Goal: Task Accomplishment & Management: Complete application form

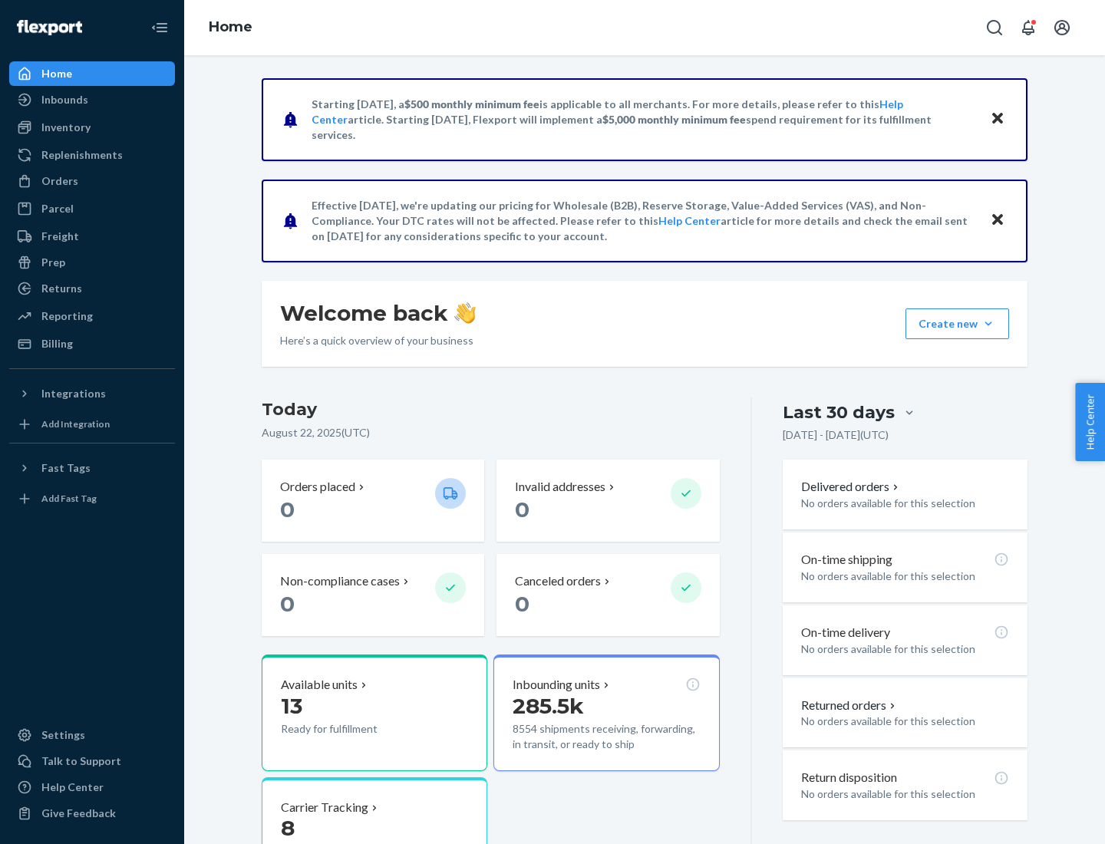
click at [989, 324] on button "Create new Create new inbound Create new order Create new product" at bounding box center [958, 324] width 104 height 31
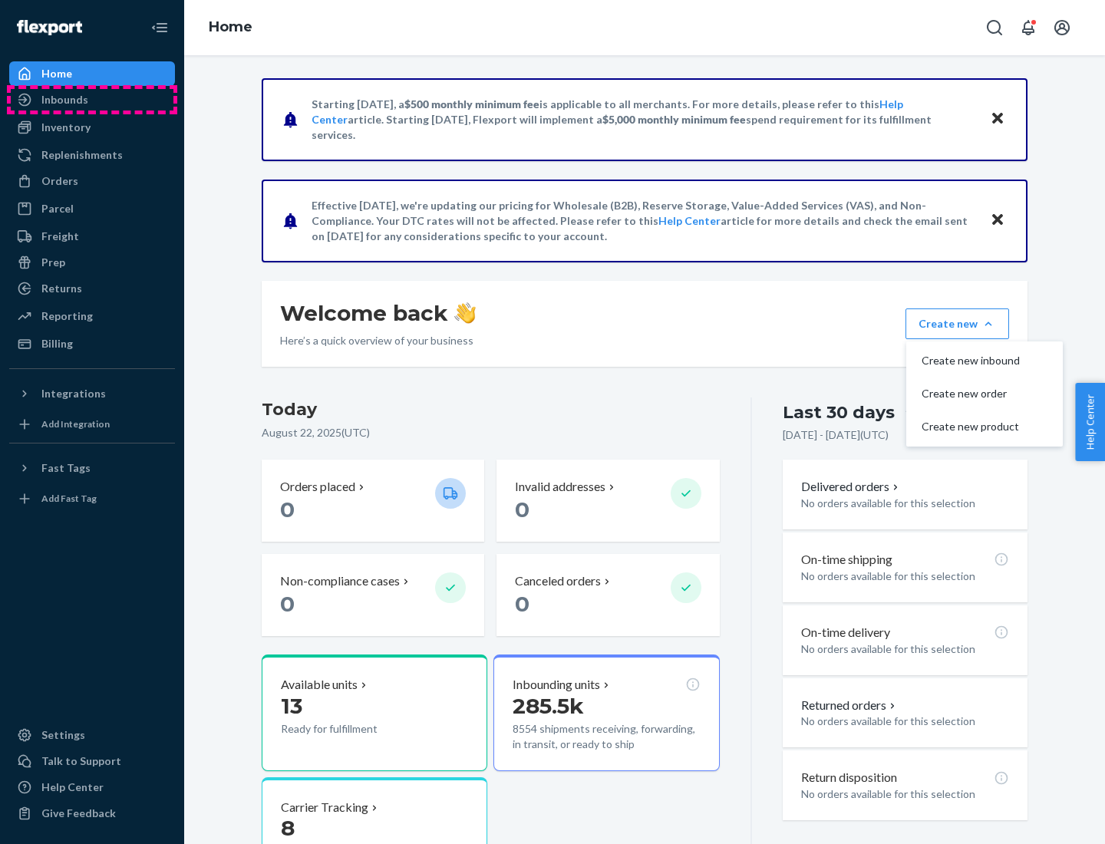
click at [92, 100] on div "Inbounds" at bounding box center [92, 99] width 163 height 21
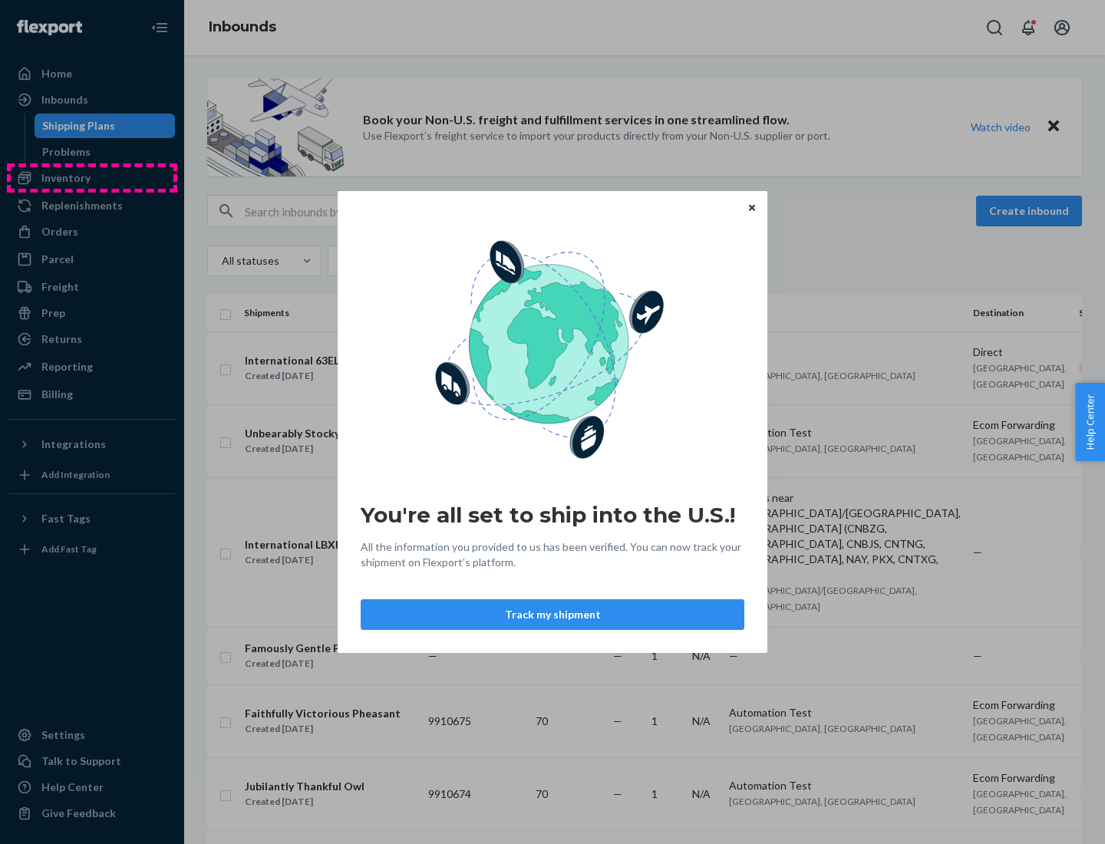
click at [92, 178] on div "You're all set to ship into the U.S.! All the information you provided to us ha…" at bounding box center [552, 422] width 1105 height 844
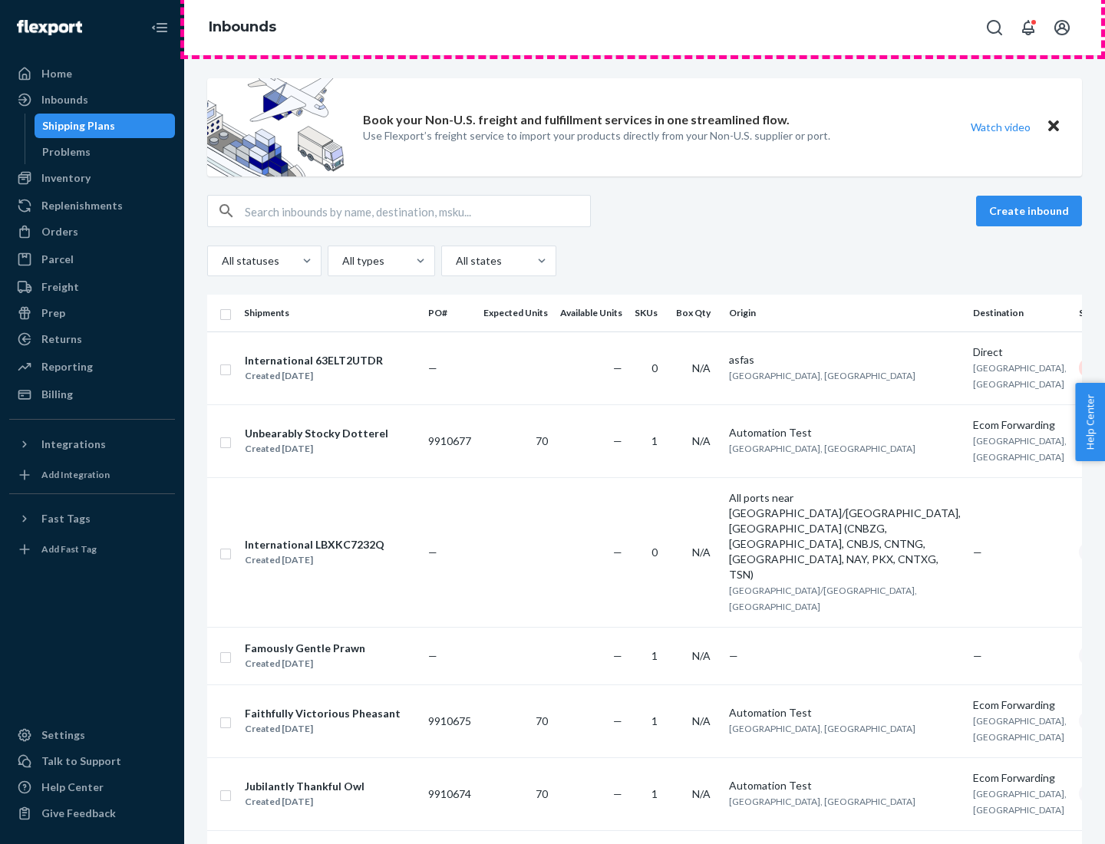
click at [645, 28] on div "Inbounds" at bounding box center [644, 27] width 921 height 55
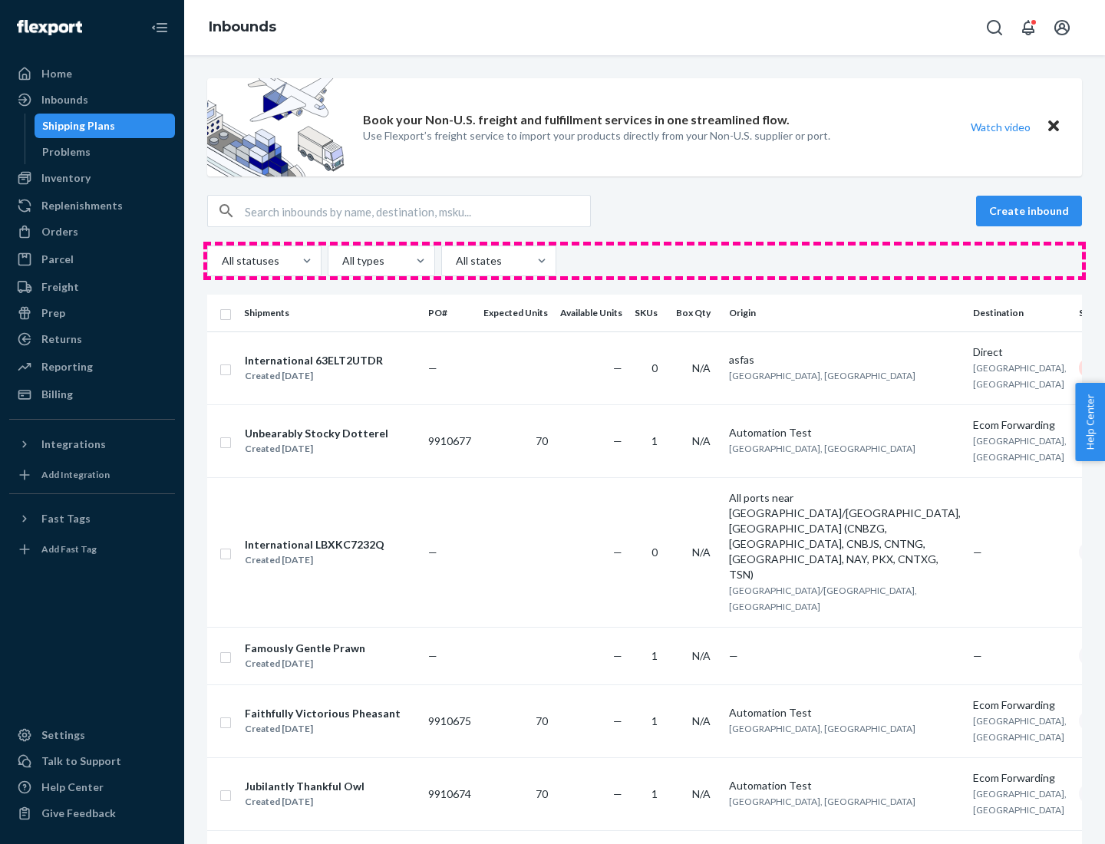
click at [645, 261] on div "All statuses All types All states" at bounding box center [644, 261] width 875 height 31
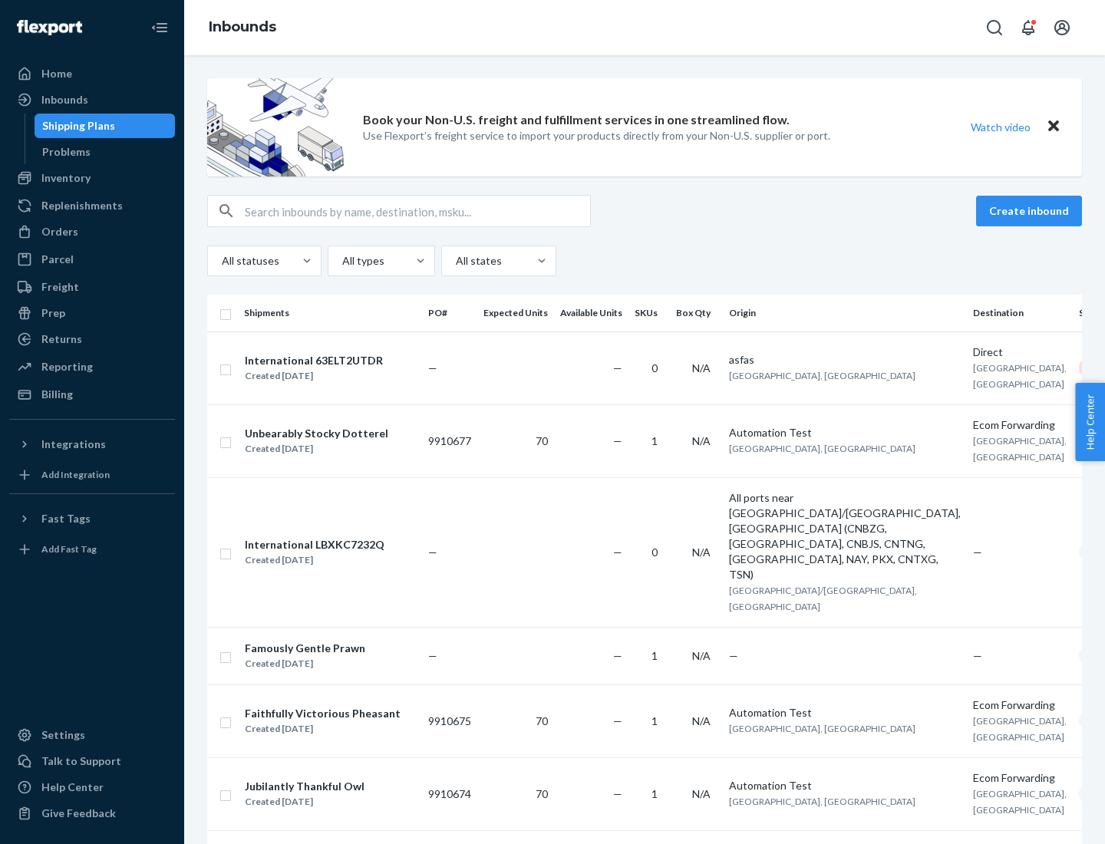
click at [76, 126] on div "Shipping Plans" at bounding box center [78, 125] width 73 height 15
click at [1032, 211] on button "Create inbound" at bounding box center [1029, 211] width 106 height 31
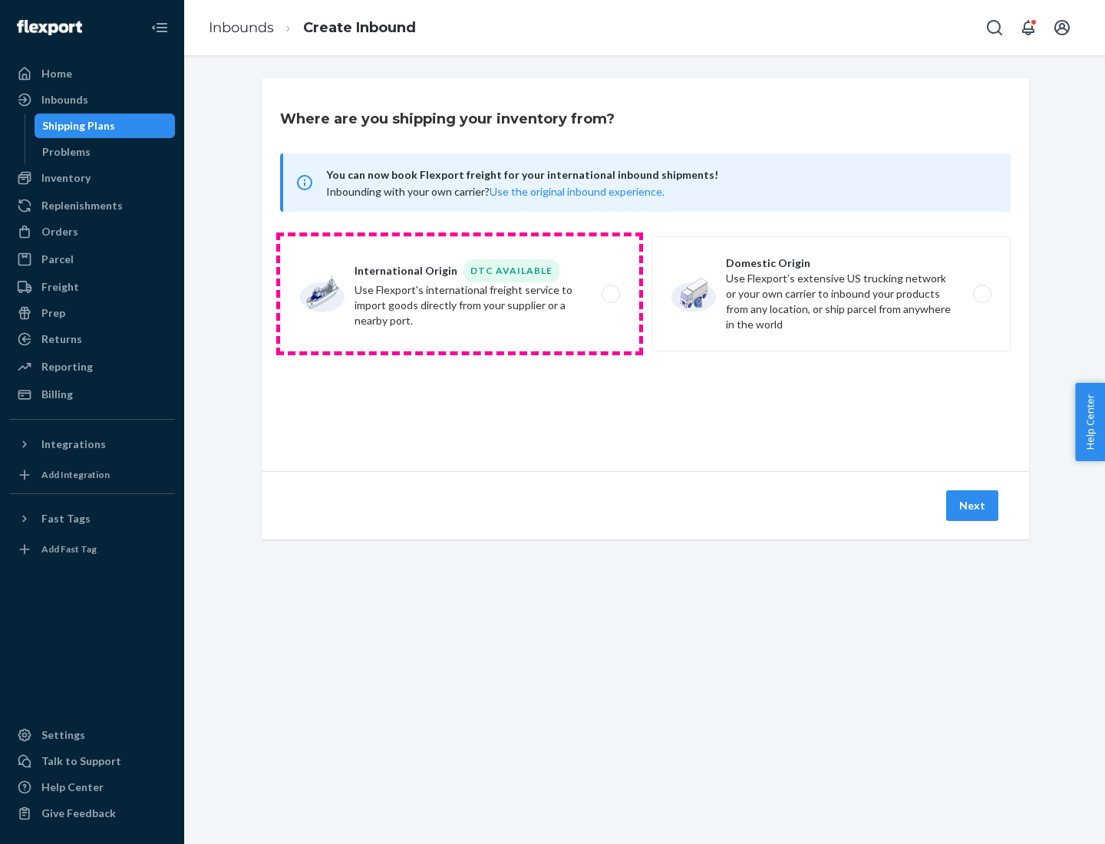
click at [460, 294] on label "International Origin DTC Available Use Flexport's international freight service…" at bounding box center [459, 293] width 359 height 115
click at [610, 294] on input "International Origin DTC Available Use Flexport's international freight service…" at bounding box center [615, 294] width 10 height 10
radio input "true"
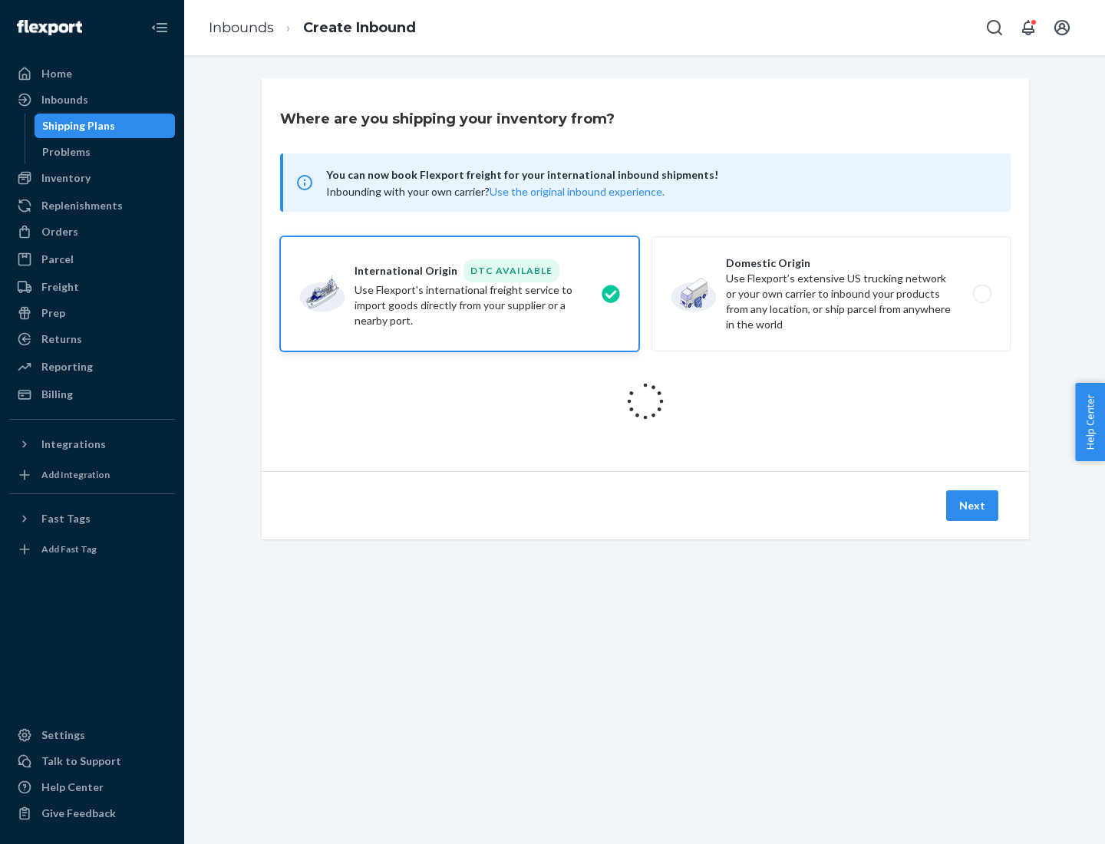
click at [646, 401] on icon at bounding box center [645, 401] width 49 height 49
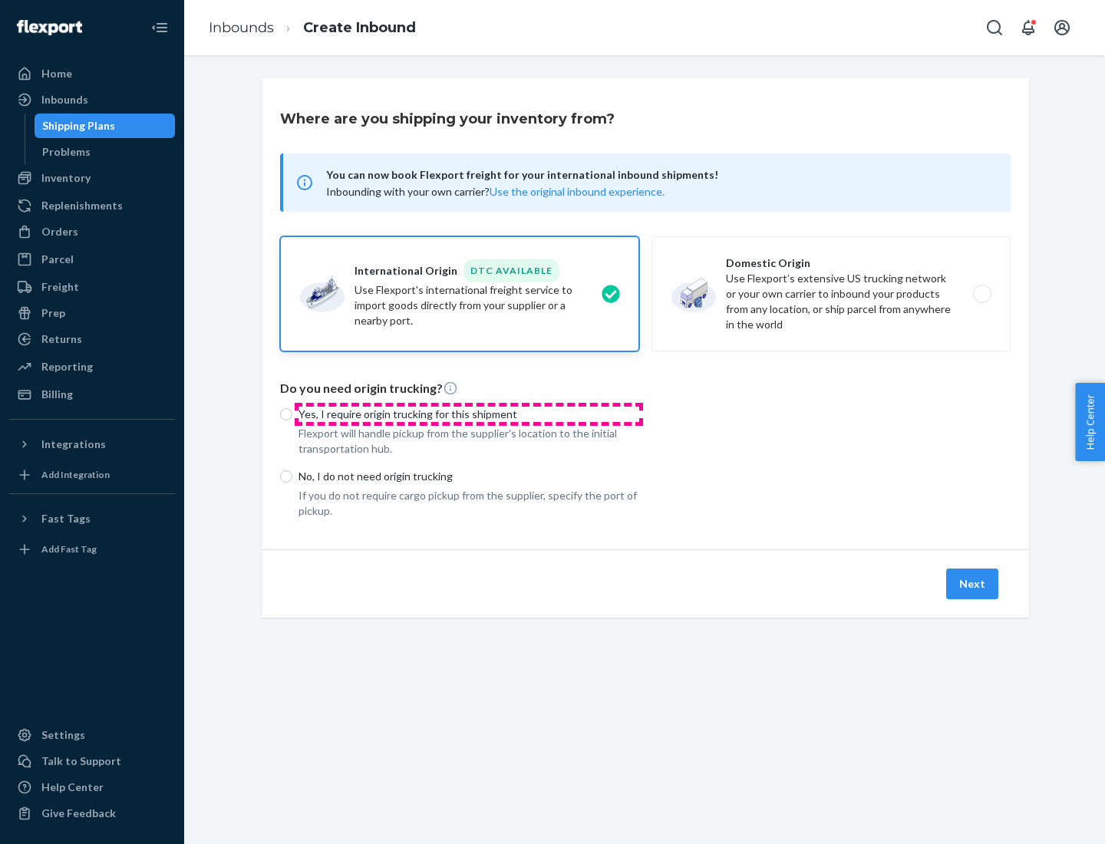
click at [469, 414] on p "Yes, I require origin trucking for this shipment" at bounding box center [469, 414] width 341 height 15
click at [292, 414] on input "Yes, I require origin trucking for this shipment" at bounding box center [286, 414] width 12 height 12
radio input "true"
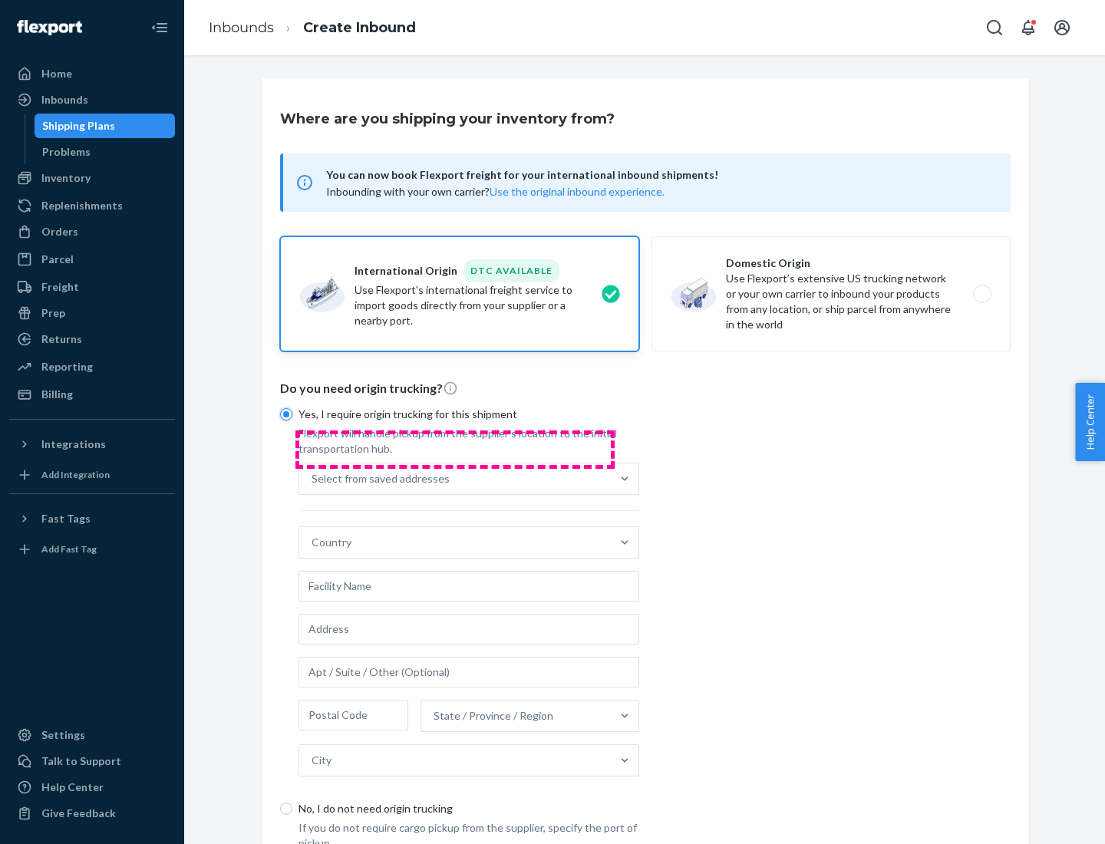
scroll to position [29, 0]
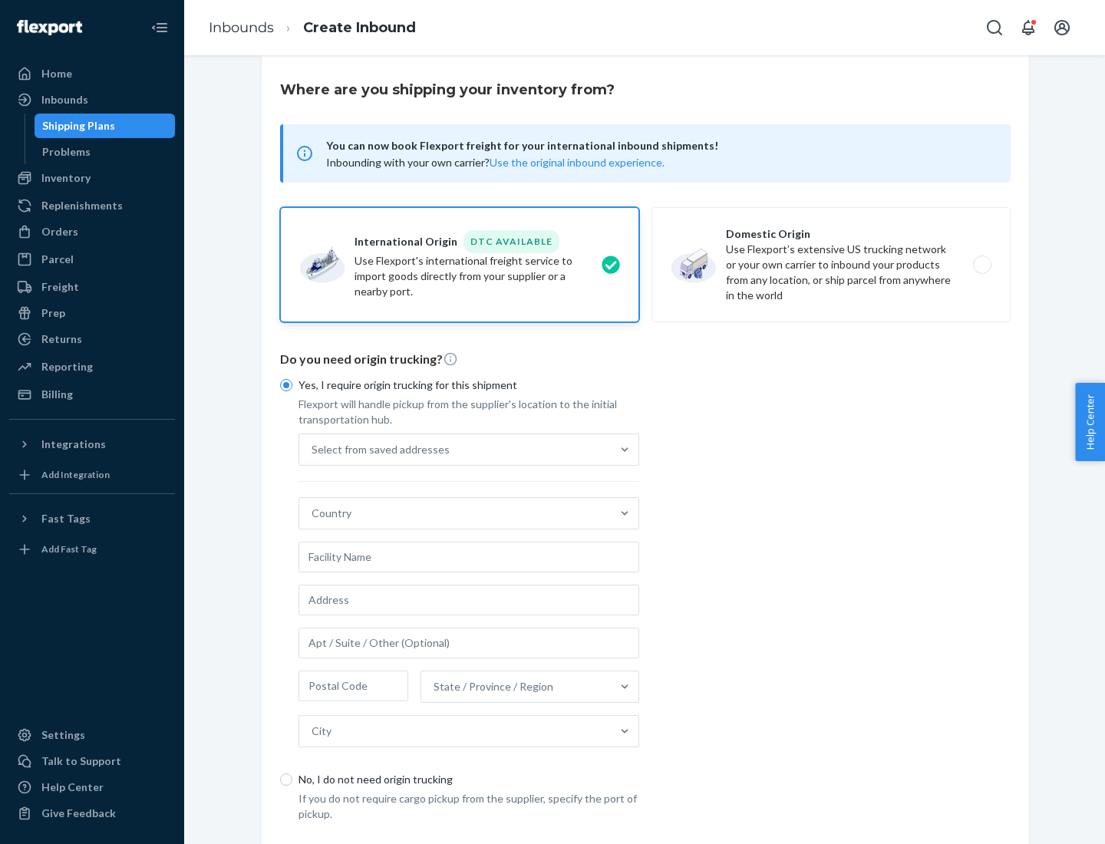
click at [455, 449] on div "Select from saved addresses" at bounding box center [455, 450] width 312 height 31
click at [313, 449] on input "Select from saved addresses" at bounding box center [313, 449] width 2 height 15
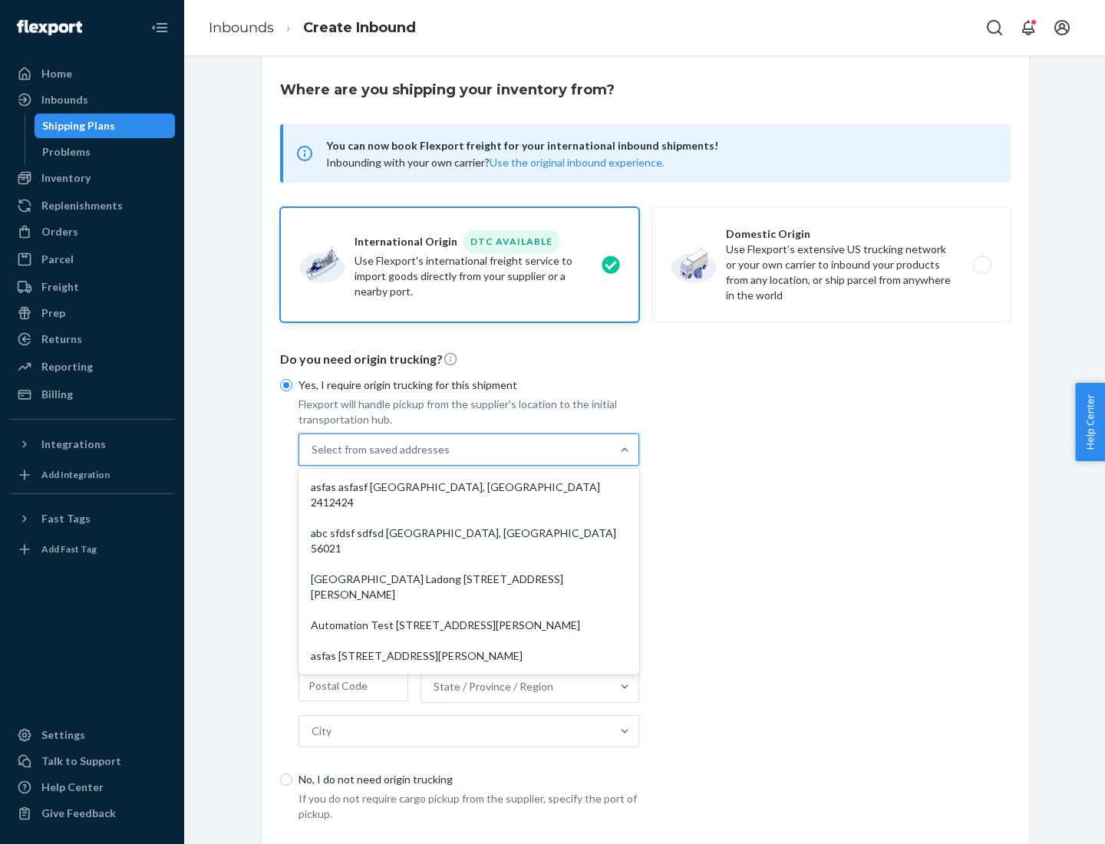
scroll to position [67, 0]
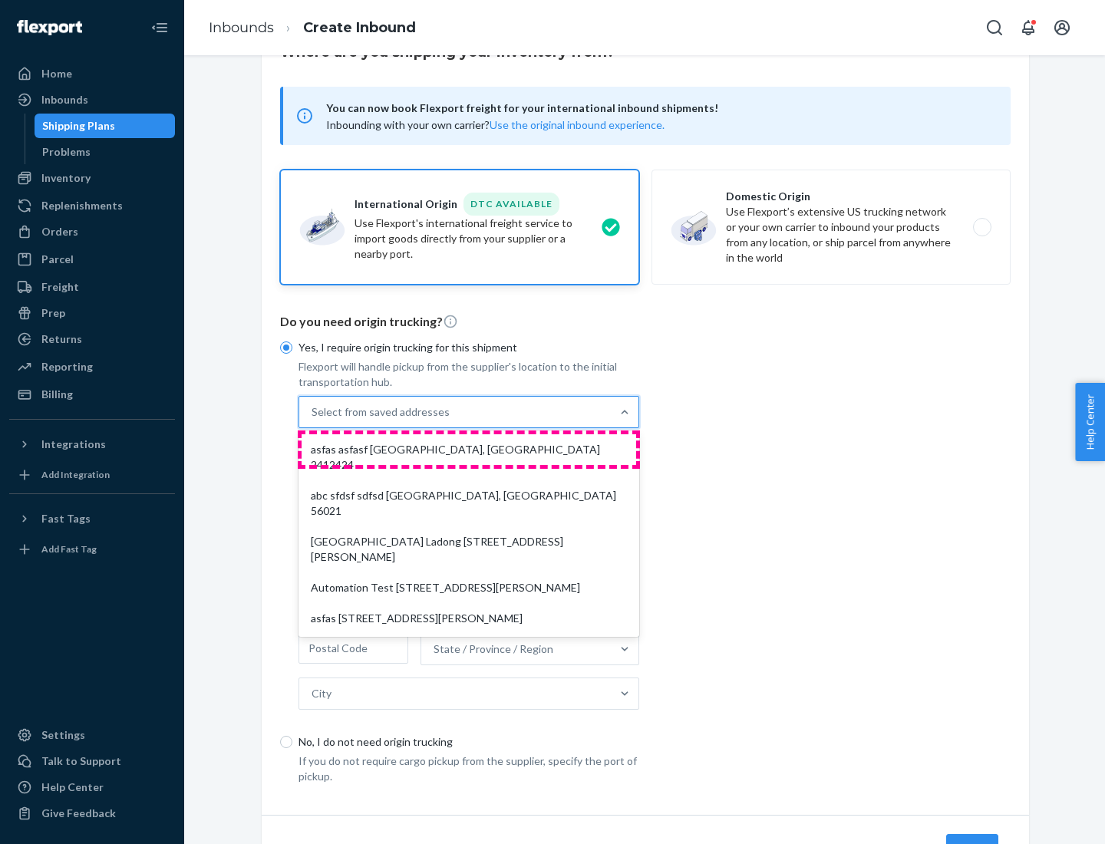
click at [469, 449] on div "asfas asfasf [GEOGRAPHIC_DATA], [GEOGRAPHIC_DATA] 2412424" at bounding box center [469, 458] width 335 height 46
click at [313, 420] on input "option asfas asfasf [GEOGRAPHIC_DATA], [GEOGRAPHIC_DATA] 2412424 focused, 1 of …" at bounding box center [313, 412] width 2 height 15
type input "asfas"
type input "asfasf"
type input "2412424"
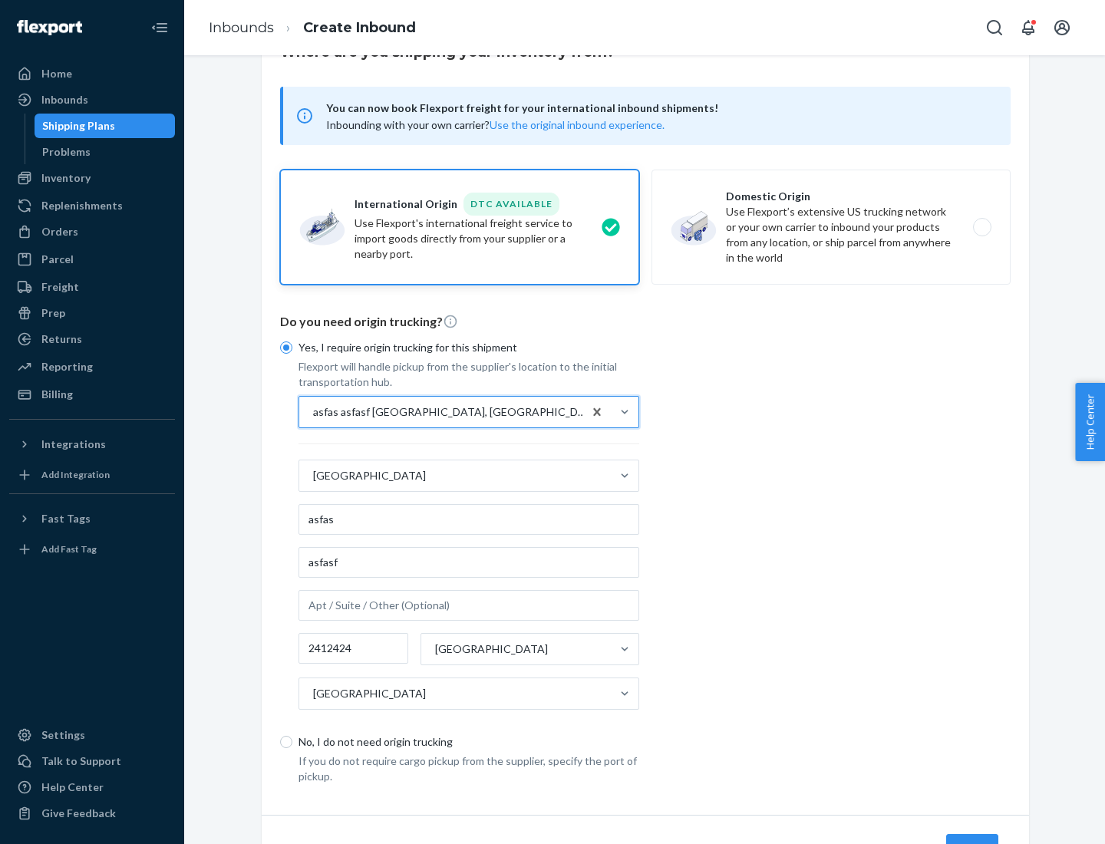
scroll to position [143, 0]
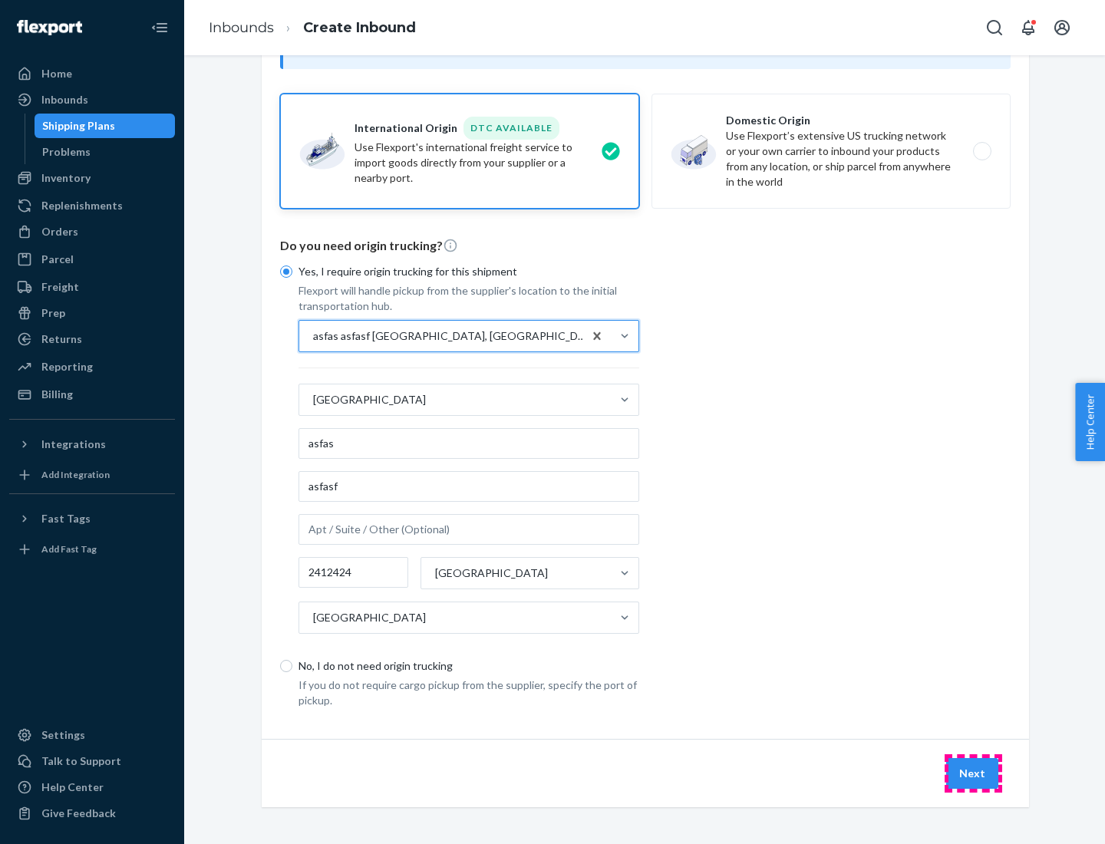
click at [973, 773] on button "Next" at bounding box center [973, 773] width 52 height 31
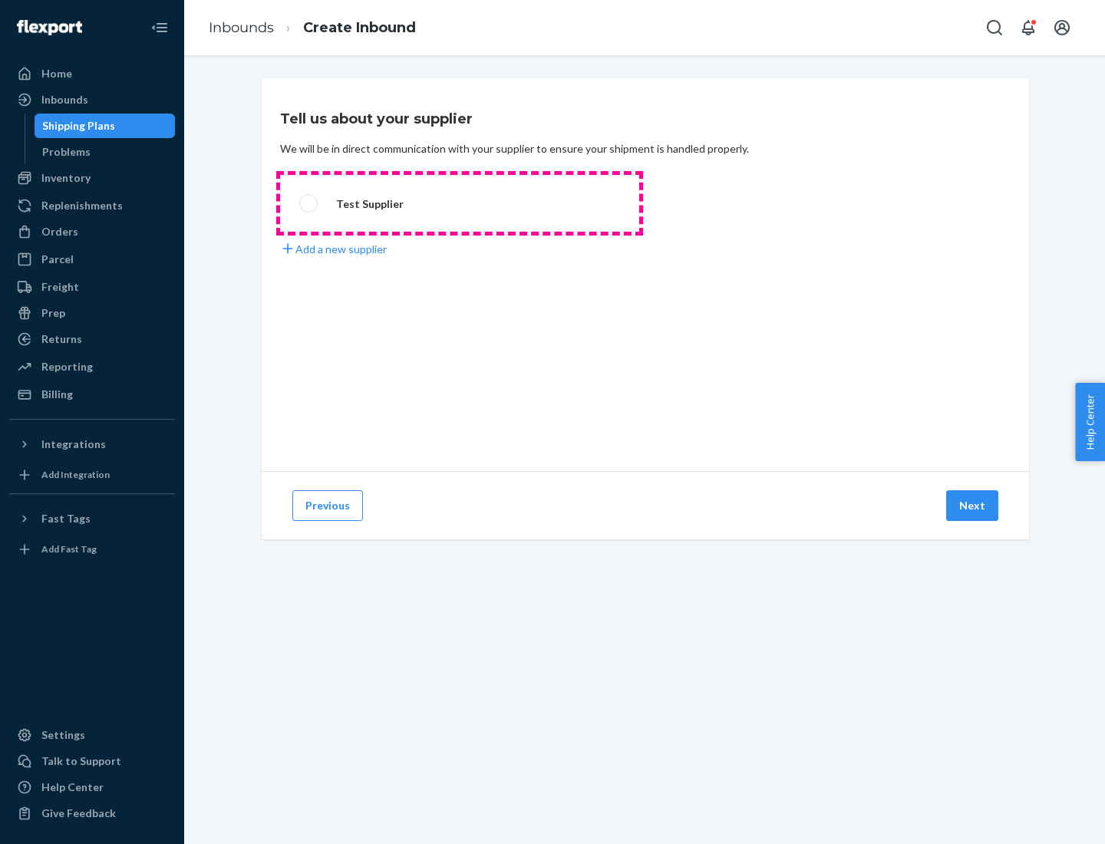
click at [460, 203] on label "Test Supplier" at bounding box center [459, 203] width 359 height 57
click at [309, 203] on input "Test Supplier" at bounding box center [304, 204] width 10 height 10
radio input "true"
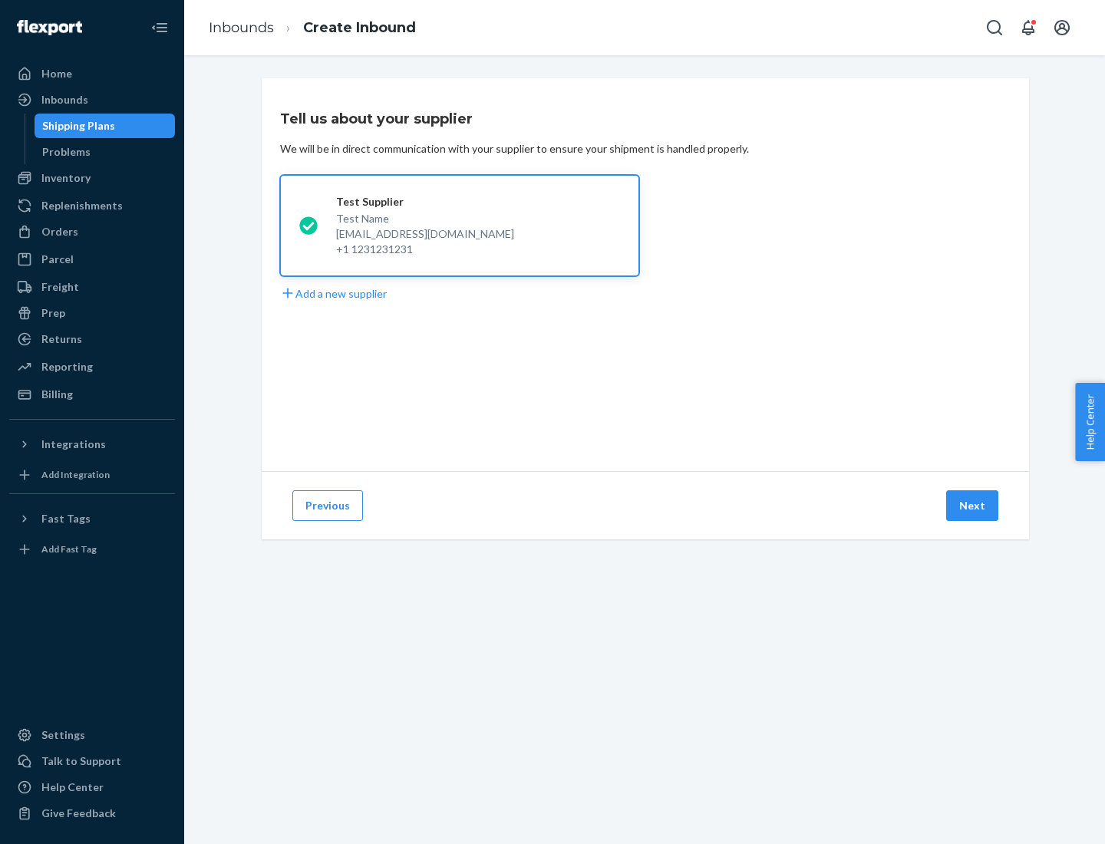
click at [973, 506] on button "Next" at bounding box center [973, 506] width 52 height 31
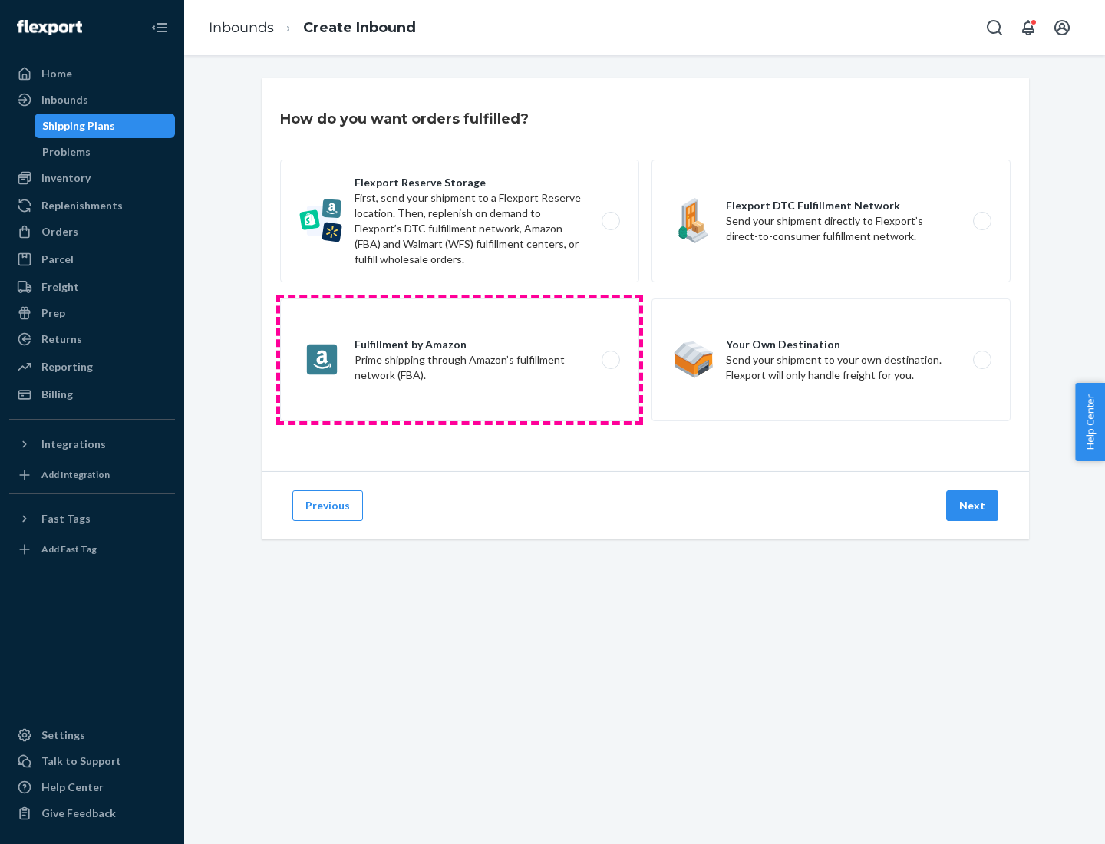
click at [460, 360] on label "Fulfillment by Amazon Prime shipping through Amazon’s fulfillment network (FBA)." at bounding box center [459, 360] width 359 height 123
click at [610, 360] on input "Fulfillment by Amazon Prime shipping through Amazon’s fulfillment network (FBA)." at bounding box center [615, 360] width 10 height 10
radio input "true"
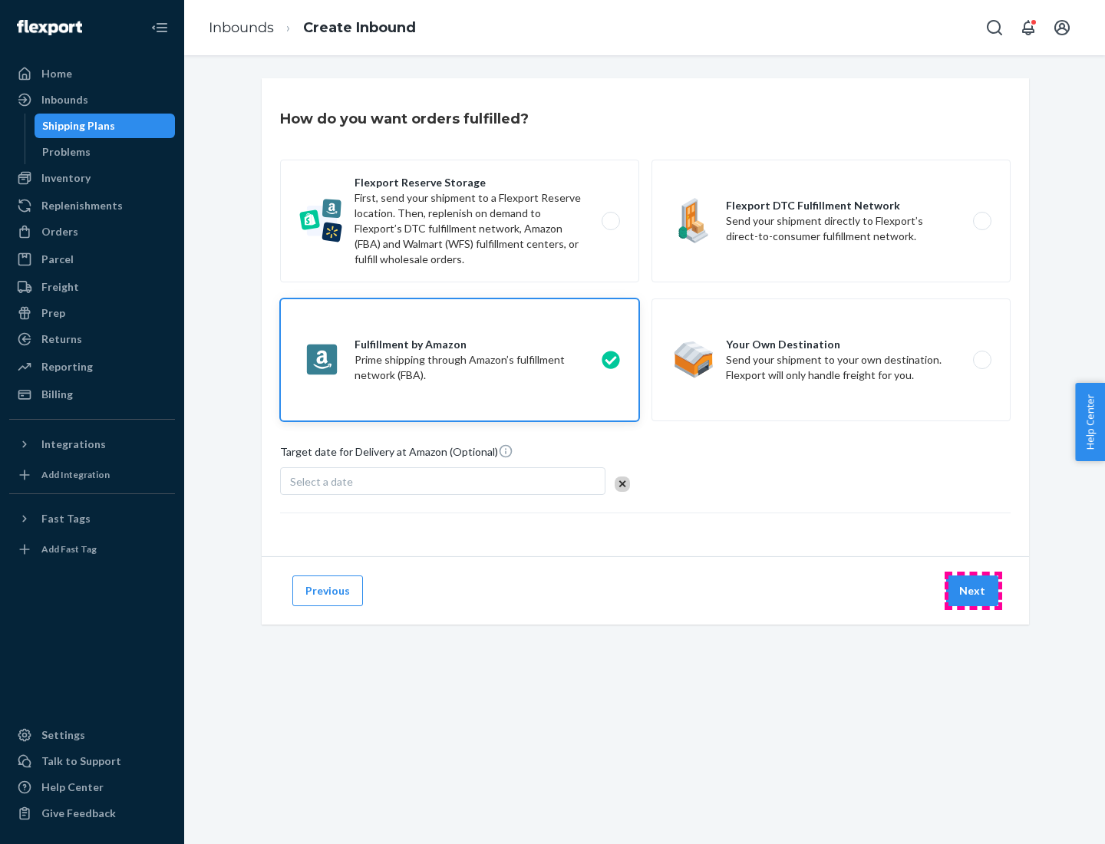
click at [973, 591] on button "Next" at bounding box center [973, 591] width 52 height 31
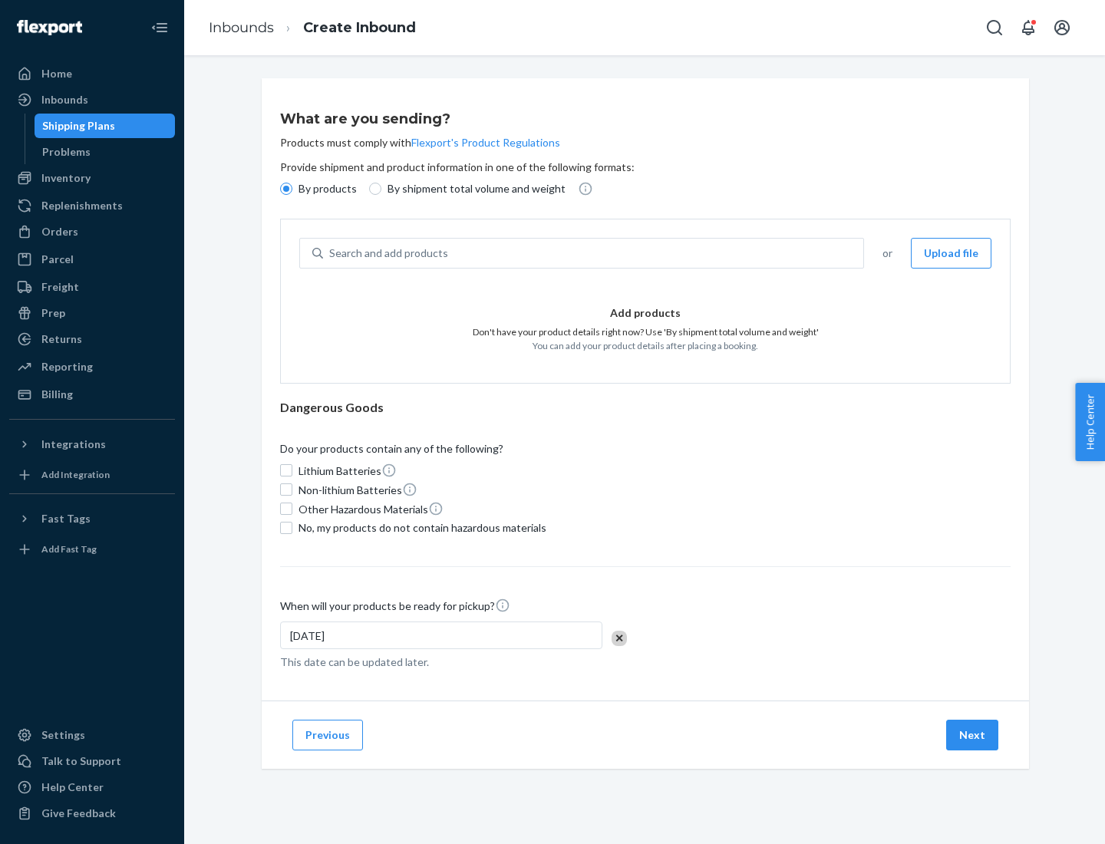
click at [472, 189] on p "By shipment total volume and weight" at bounding box center [477, 188] width 178 height 15
click at [382, 189] on input "By shipment total volume and weight" at bounding box center [375, 189] width 12 height 12
radio input "true"
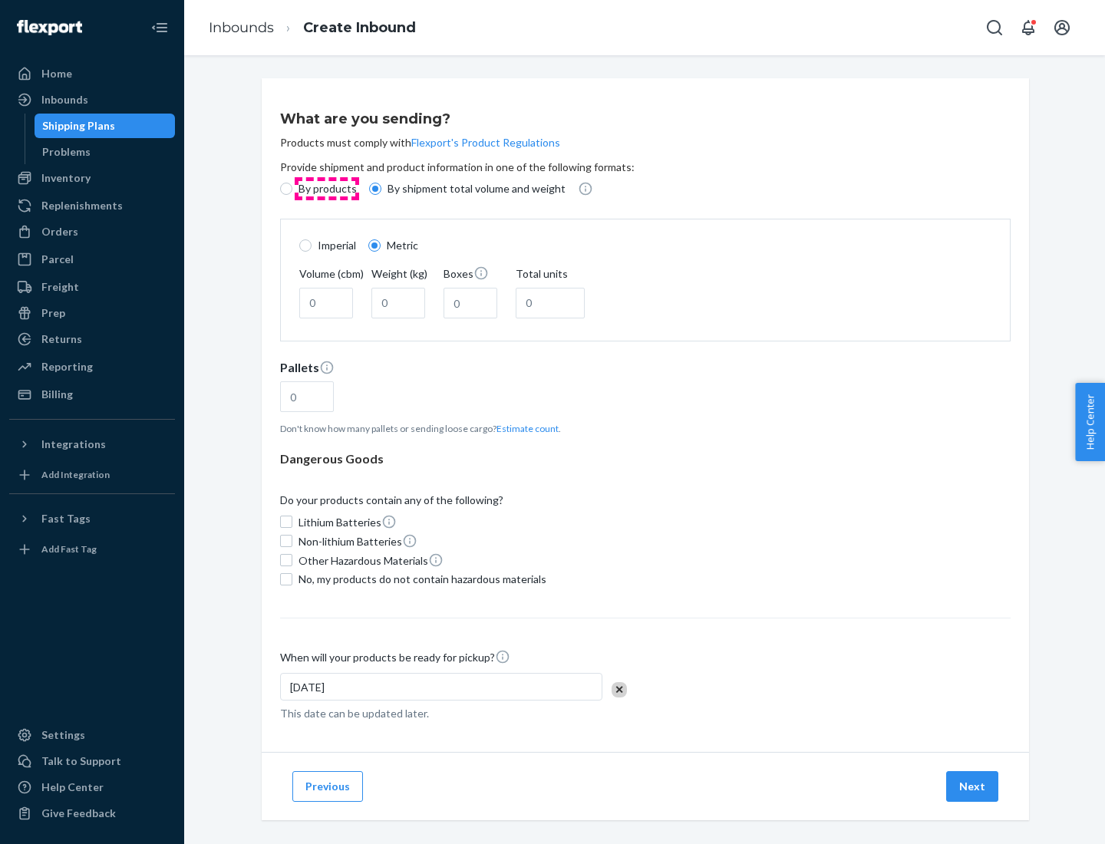
click at [326, 189] on p "By products" at bounding box center [328, 188] width 58 height 15
click at [292, 189] on input "By products" at bounding box center [286, 189] width 12 height 12
radio input "true"
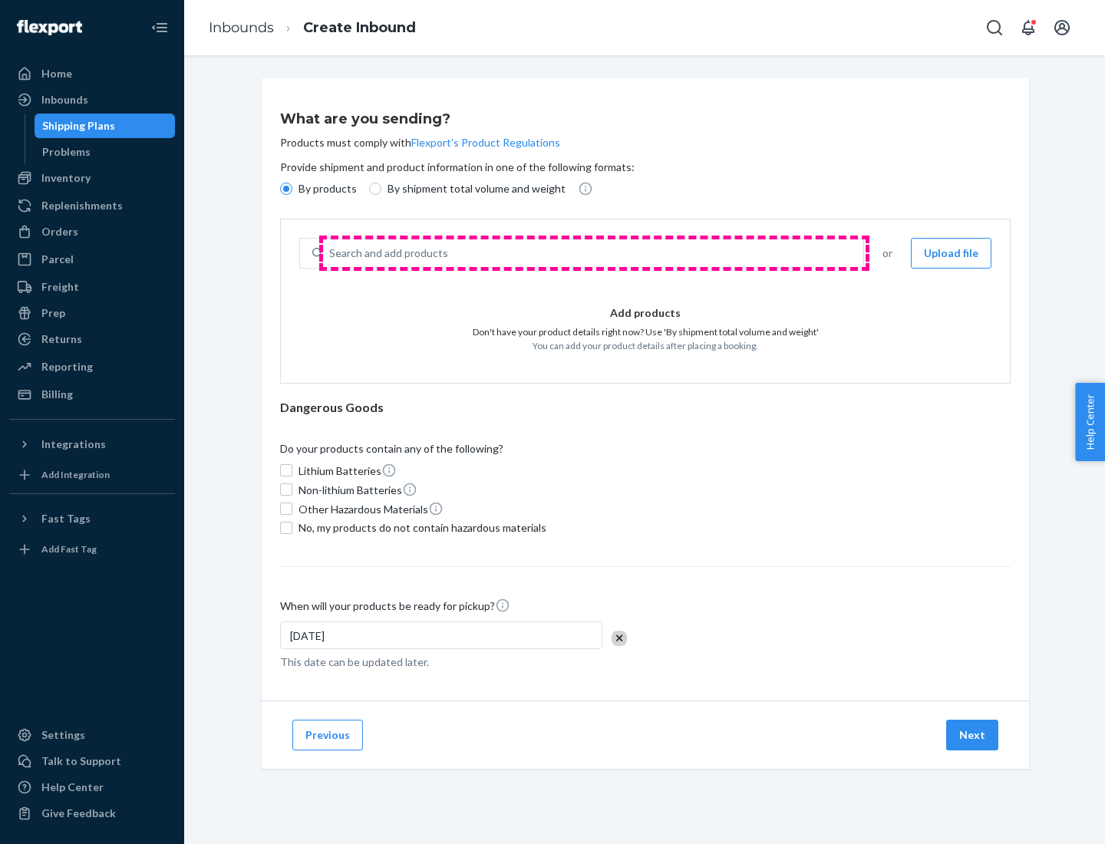
click at [594, 253] on div "Search and add products" at bounding box center [593, 254] width 540 height 28
click at [331, 253] on input "Search and add products" at bounding box center [330, 253] width 2 height 15
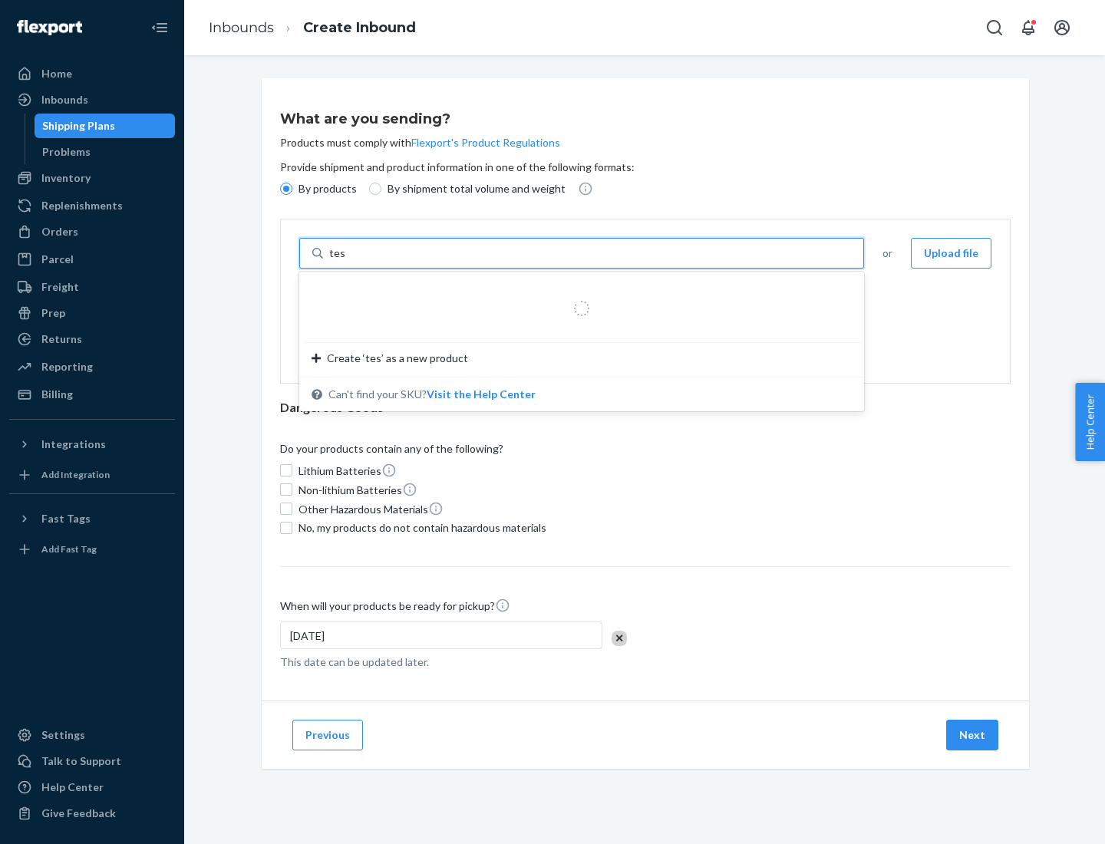
type input "test"
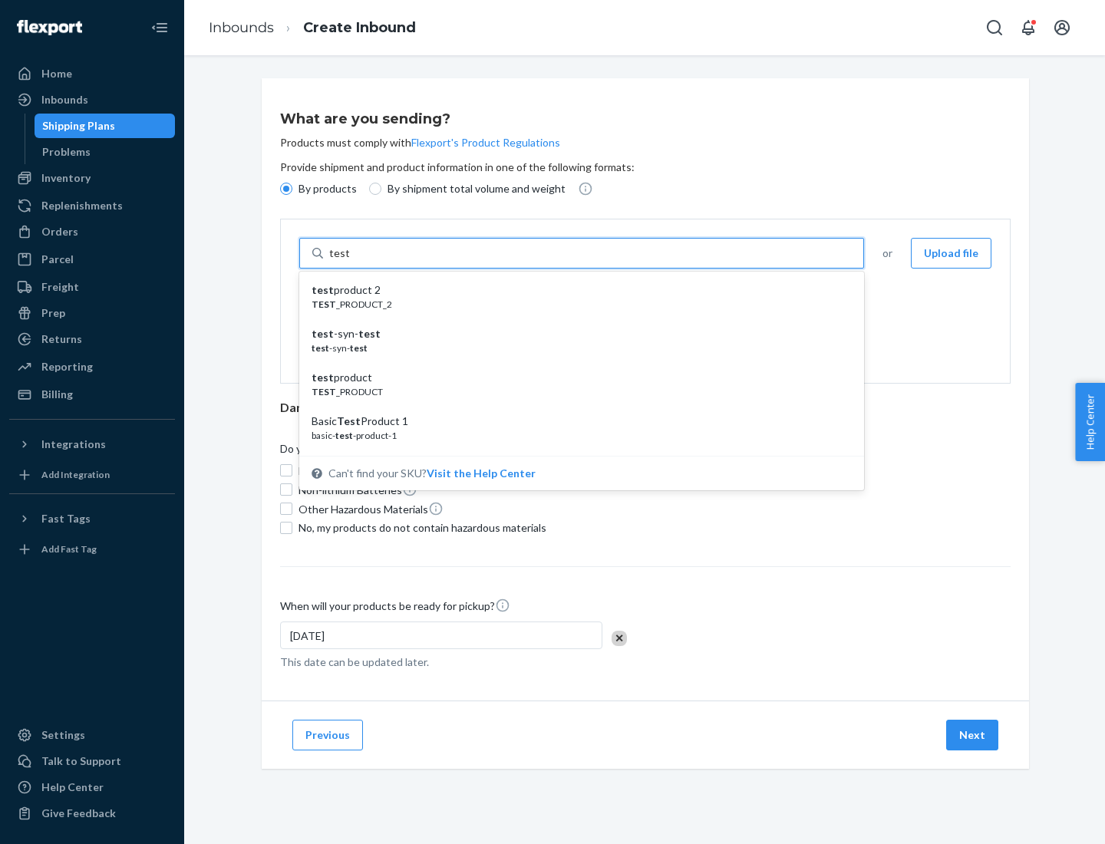
click at [577, 290] on div "test product 2" at bounding box center [576, 290] width 528 height 15
click at [349, 261] on input "test" at bounding box center [339, 253] width 20 height 15
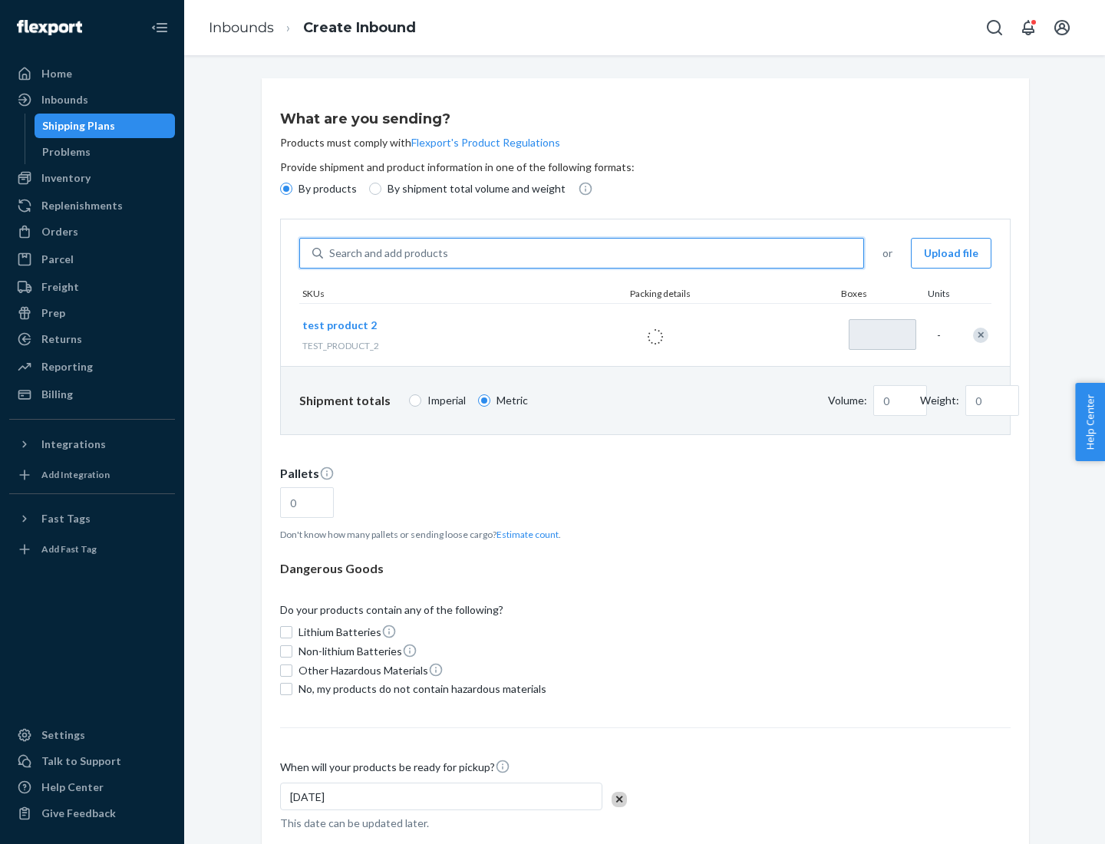
type input "1"
type input "0.02"
type input "22.23"
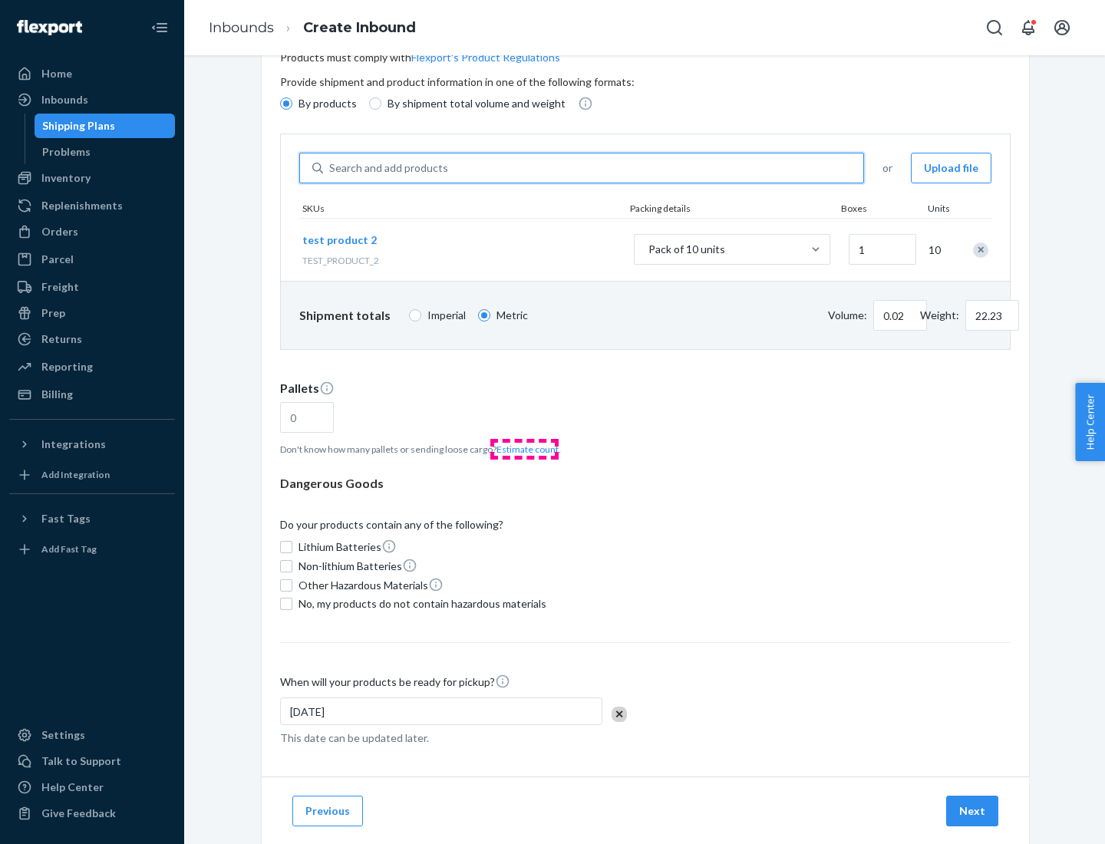
click at [524, 449] on button "Estimate count" at bounding box center [528, 449] width 62 height 13
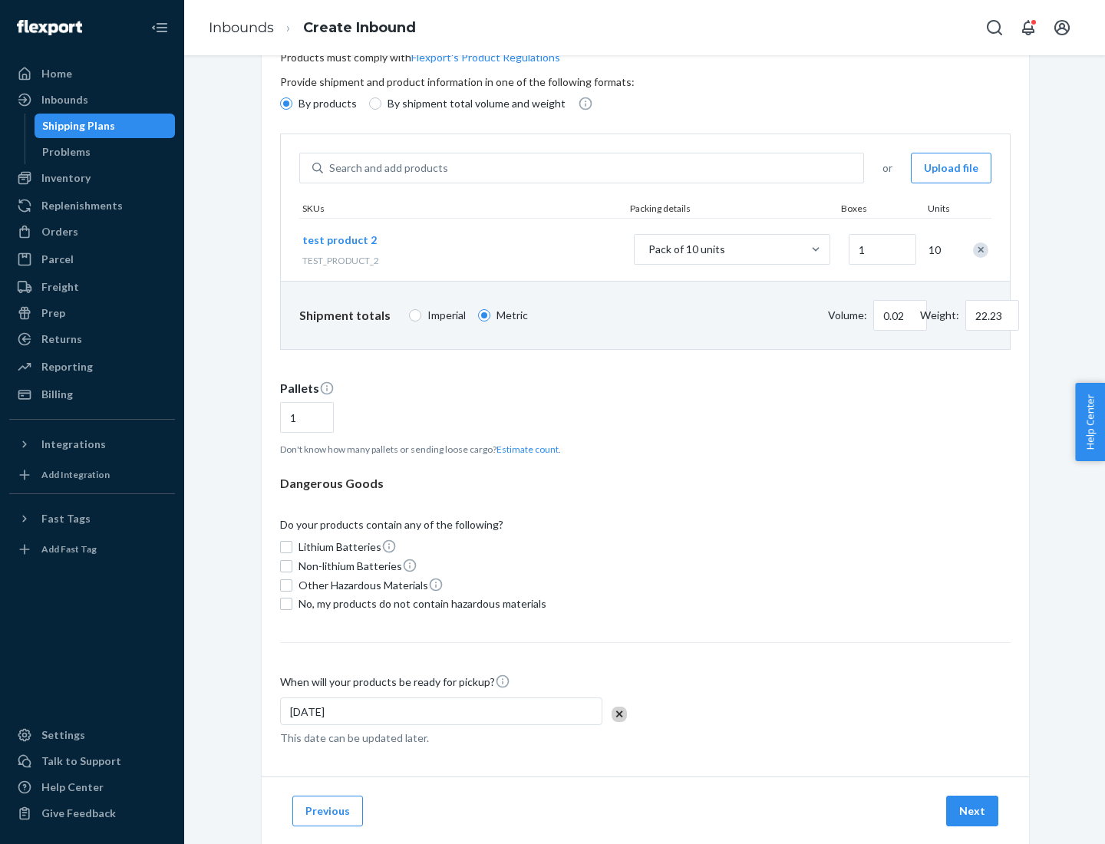
type input "1"
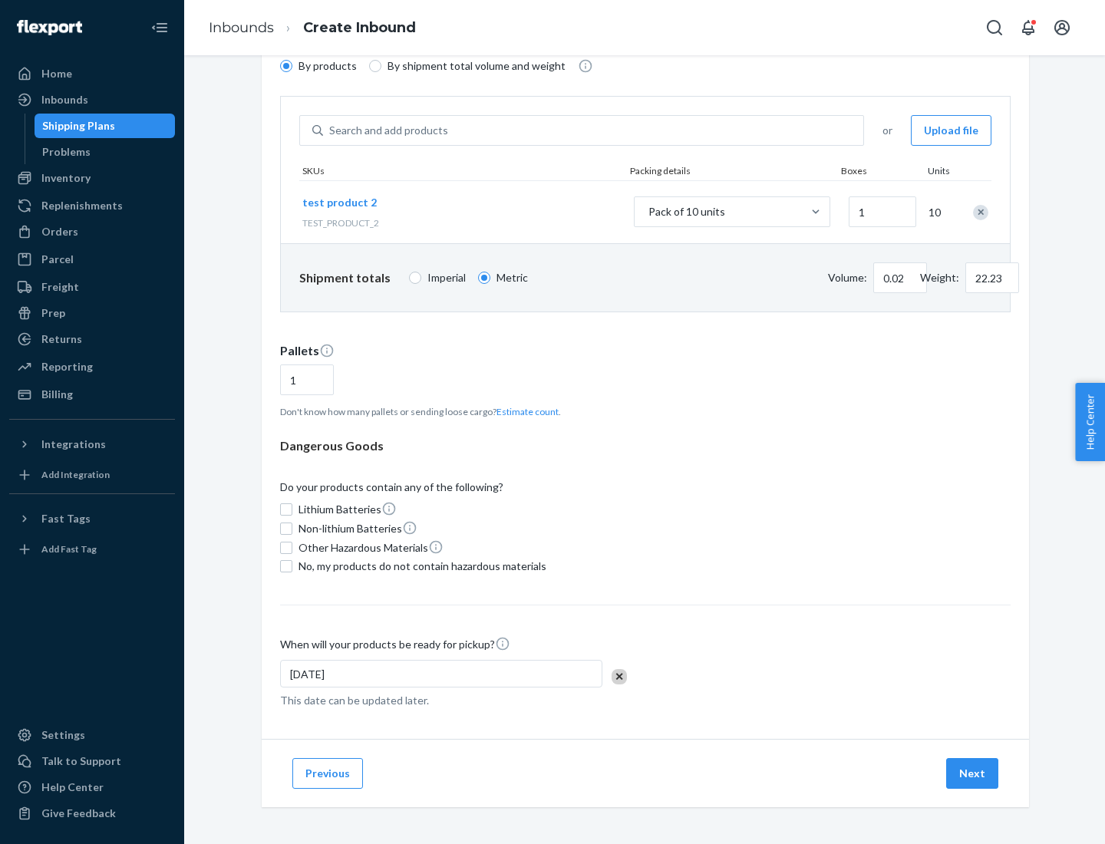
click at [420, 567] on span "No, my products do not contain hazardous materials" at bounding box center [423, 566] width 248 height 15
click at [292, 567] on input "No, my products do not contain hazardous materials" at bounding box center [286, 566] width 12 height 12
checkbox input "true"
click at [973, 774] on button "Next" at bounding box center [973, 773] width 52 height 31
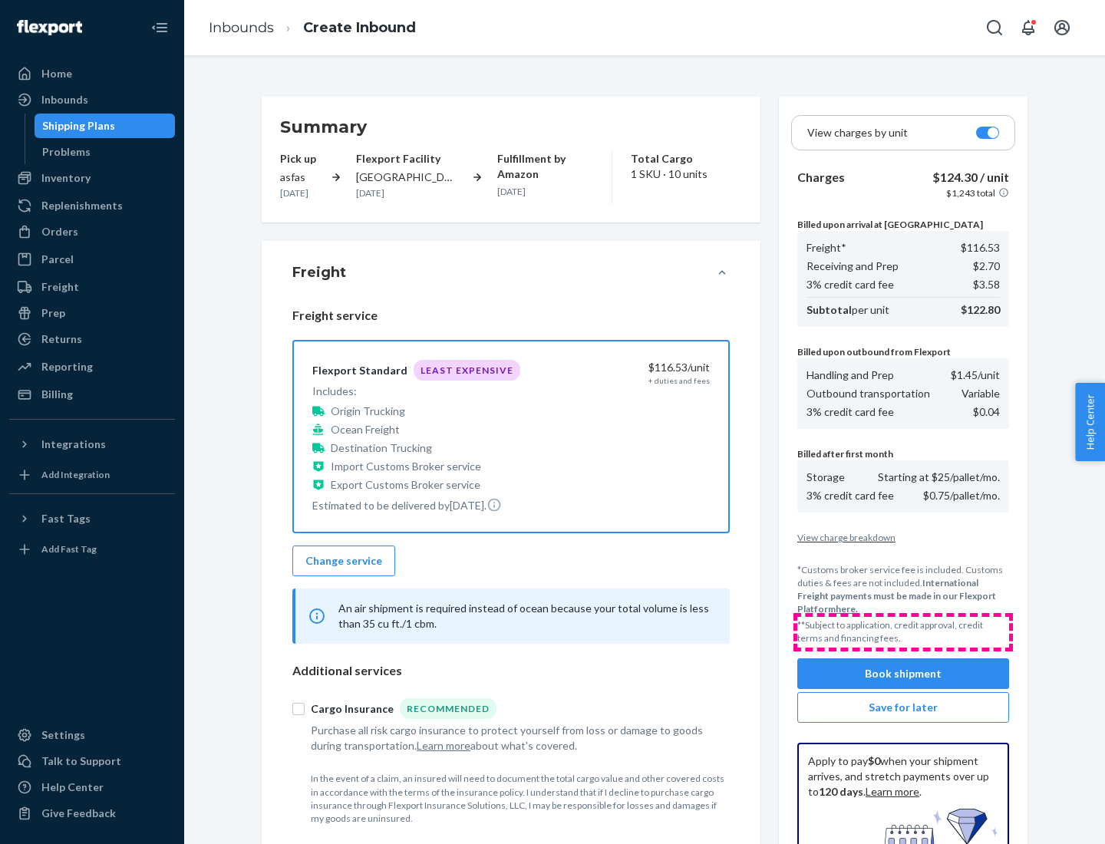
scroll to position [224, 0]
